Goal: Information Seeking & Learning: Learn about a topic

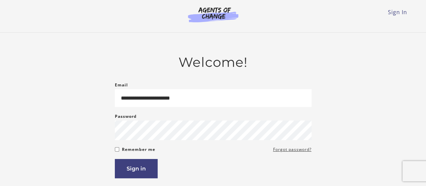
type input "**********"
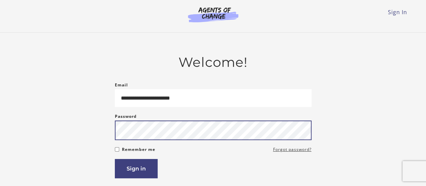
click at [115, 159] on button "Sign in" at bounding box center [136, 168] width 43 height 19
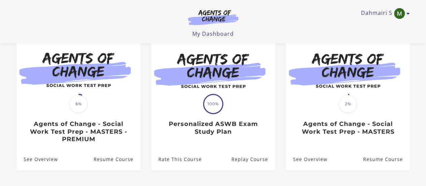
scroll to position [57, 0]
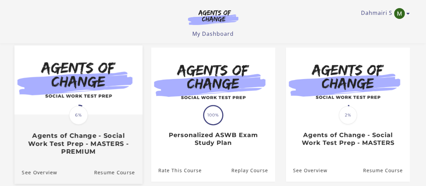
click at [86, 103] on img at bounding box center [78, 79] width 128 height 69
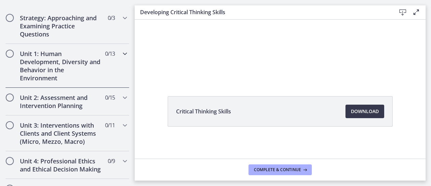
scroll to position [404, 0]
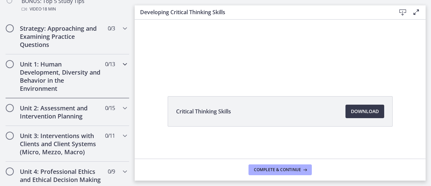
click at [121, 66] on icon "Chapters" at bounding box center [125, 64] width 8 height 8
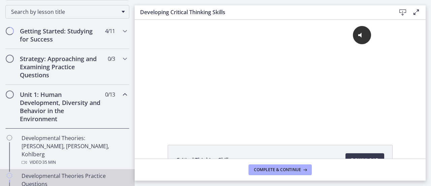
scroll to position [101, 0]
